Goal: Transaction & Acquisition: Book appointment/travel/reservation

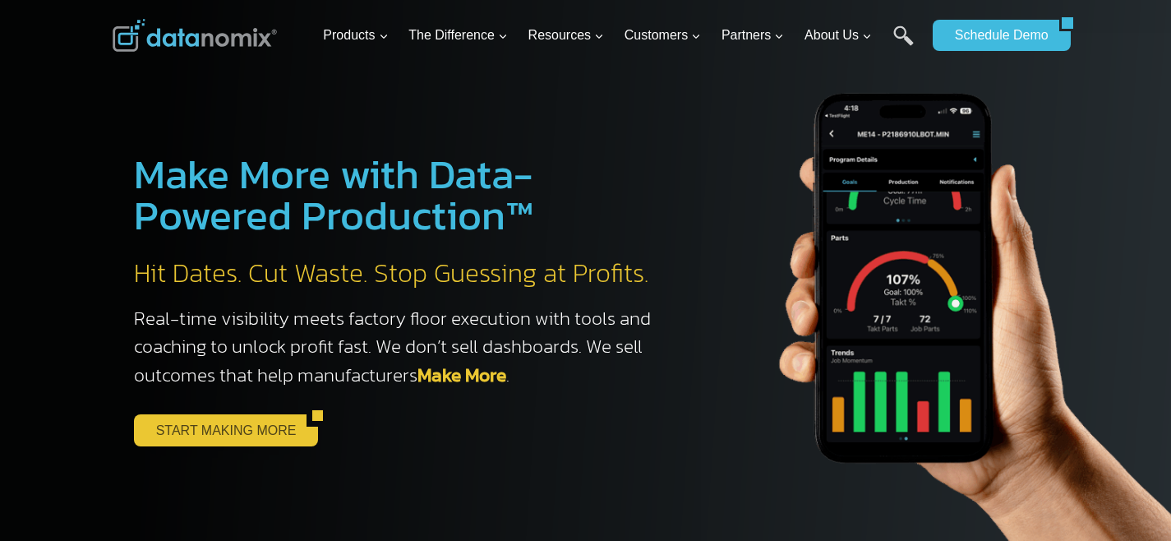
click at [251, 432] on link "START MAKING MORE" at bounding box center [220, 429] width 173 height 31
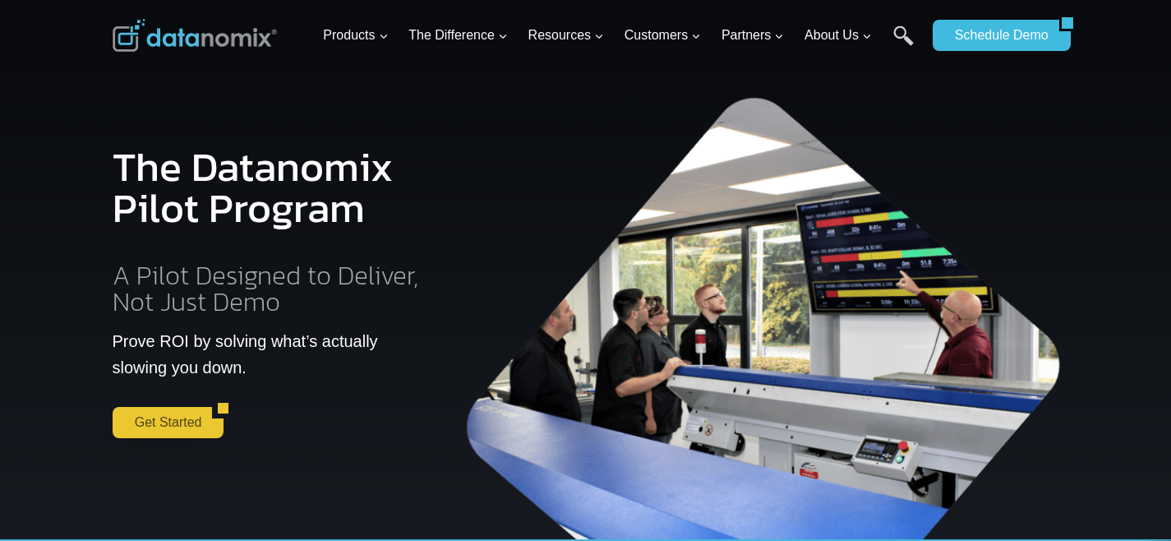
click at [171, 430] on link "Get Started" at bounding box center [163, 422] width 100 height 31
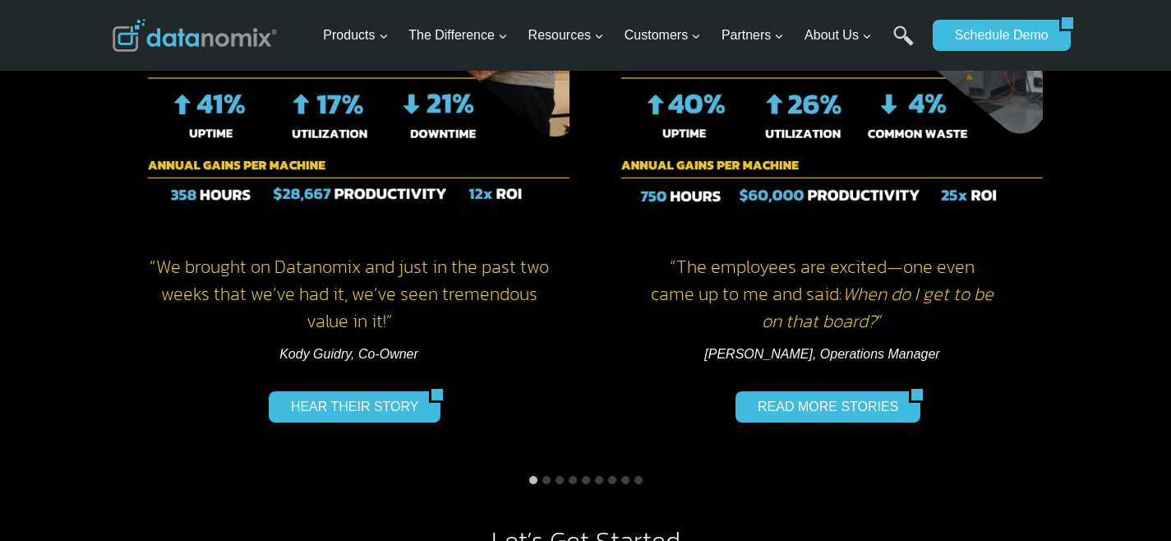
scroll to position [1147, 0]
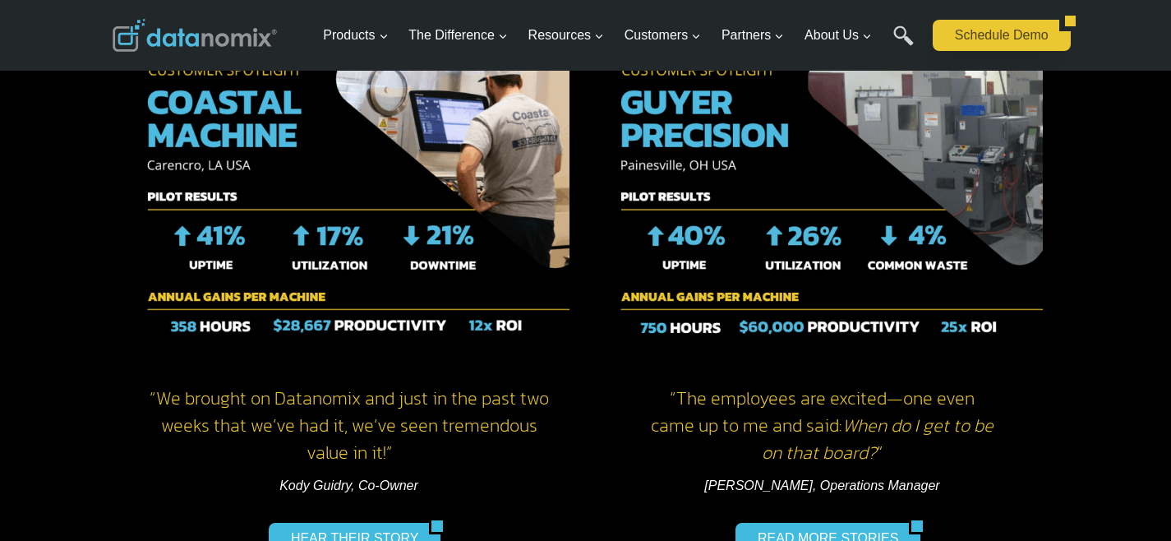
click at [996, 33] on link "Schedule Demo" at bounding box center [995, 35] width 127 height 31
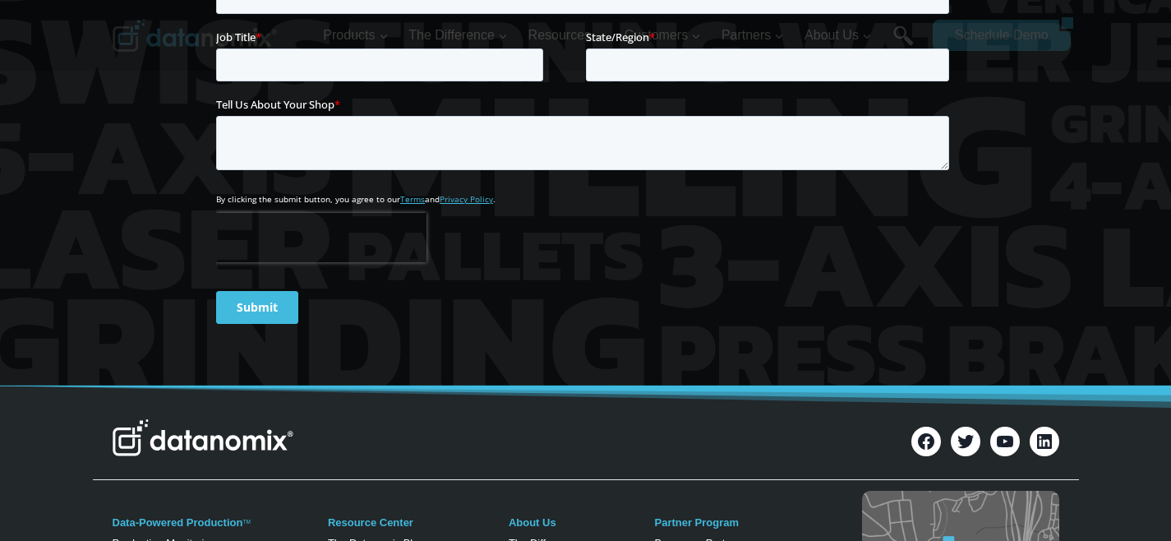
scroll to position [384, 0]
